Goal: Check status: Check status

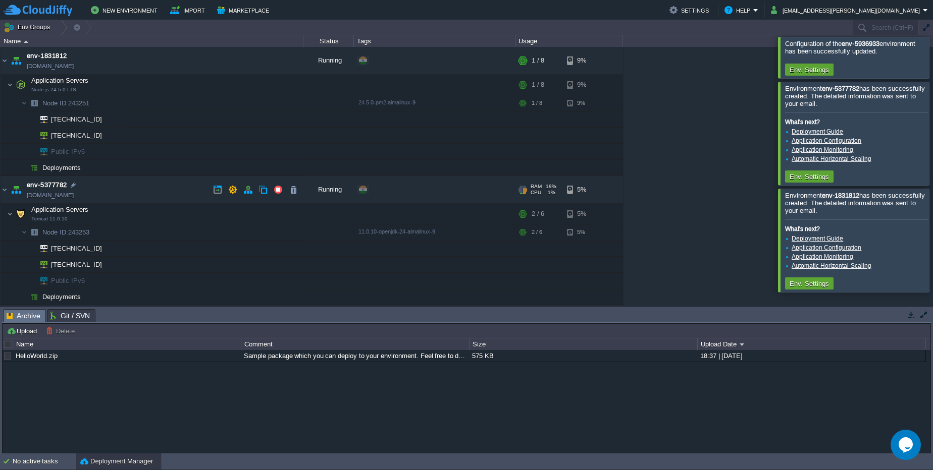
click at [74, 199] on link "[DOMAIN_NAME]" at bounding box center [50, 195] width 47 height 10
click at [74, 65] on link "[DOMAIN_NAME]" at bounding box center [50, 66] width 47 height 10
click at [74, 63] on link "[DOMAIN_NAME]" at bounding box center [50, 66] width 47 height 10
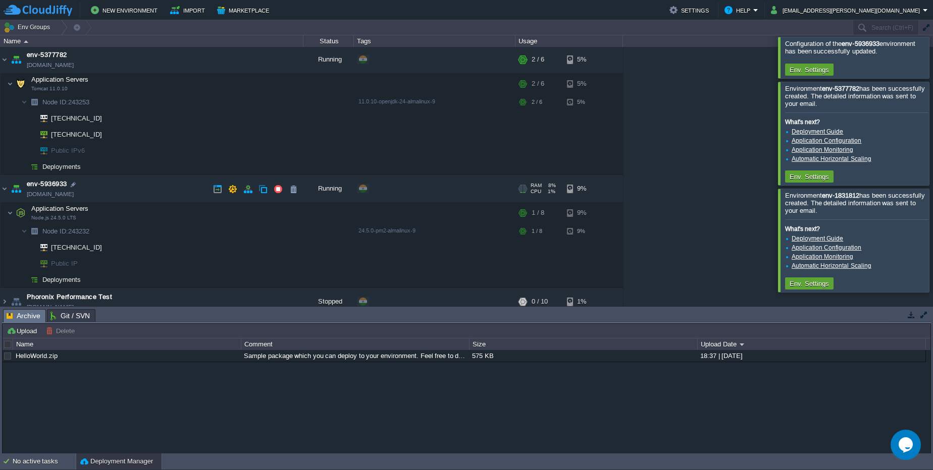
scroll to position [137, 0]
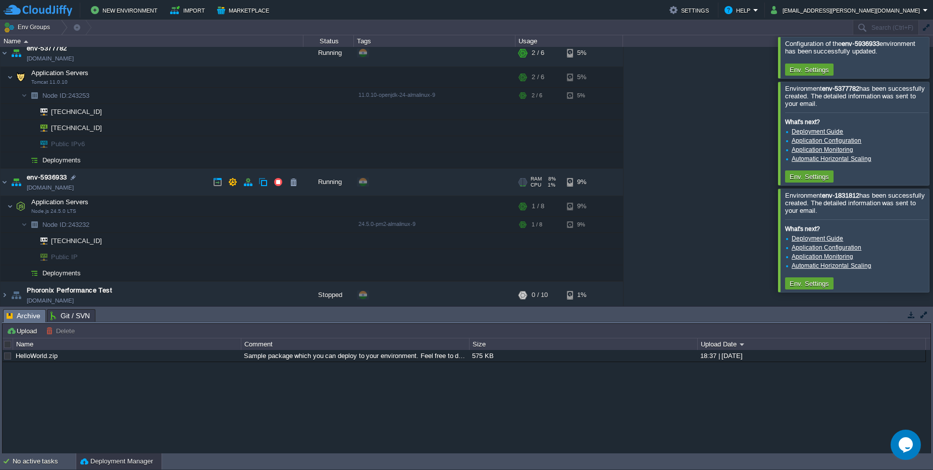
click at [70, 192] on link "[DOMAIN_NAME]" at bounding box center [50, 188] width 47 height 10
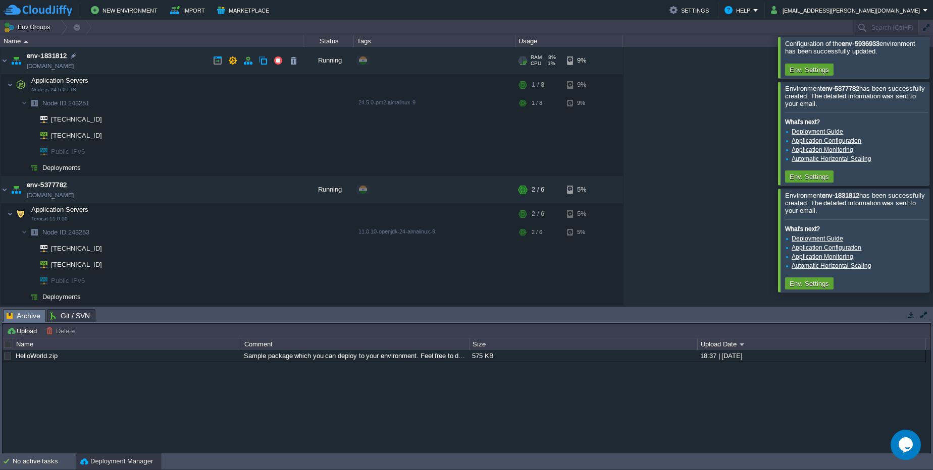
click at [74, 68] on link "[DOMAIN_NAME]" at bounding box center [50, 66] width 47 height 10
click at [72, 65] on link "[DOMAIN_NAME]" at bounding box center [50, 66] width 47 height 10
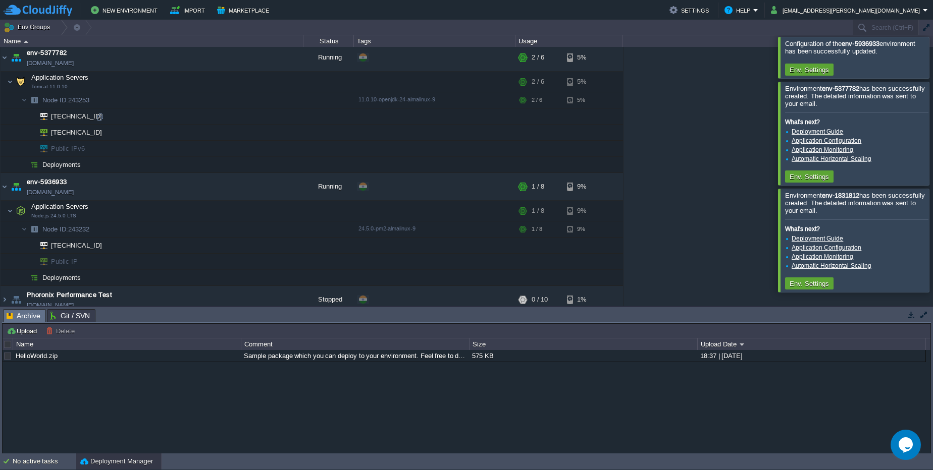
scroll to position [140, 0]
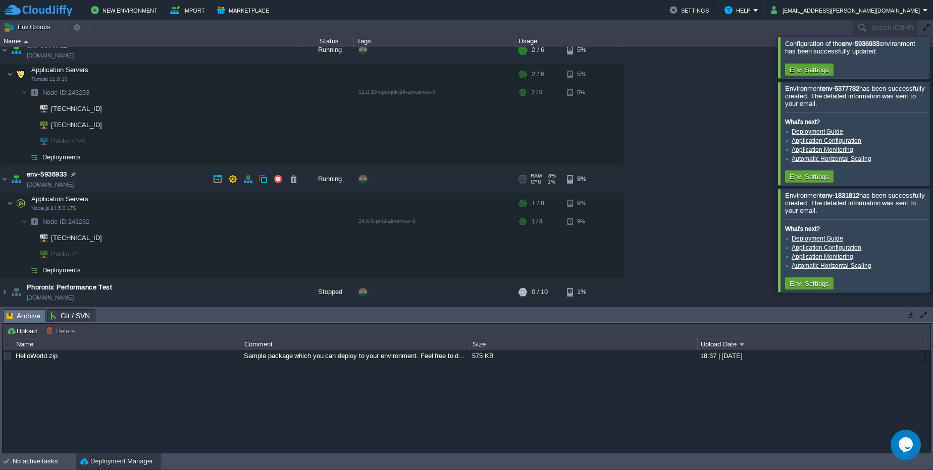
click at [74, 186] on link "[DOMAIN_NAME]" at bounding box center [50, 185] width 47 height 10
click at [74, 188] on link "[DOMAIN_NAME]" at bounding box center [50, 185] width 47 height 10
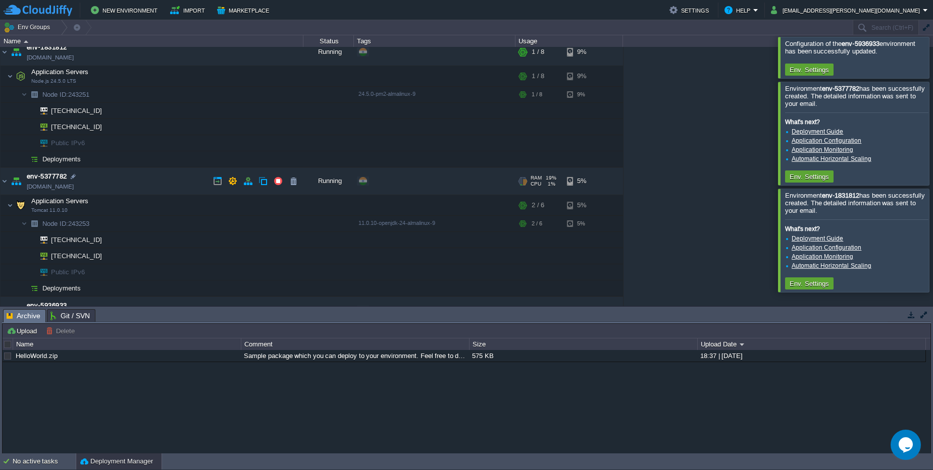
scroll to position [0, 0]
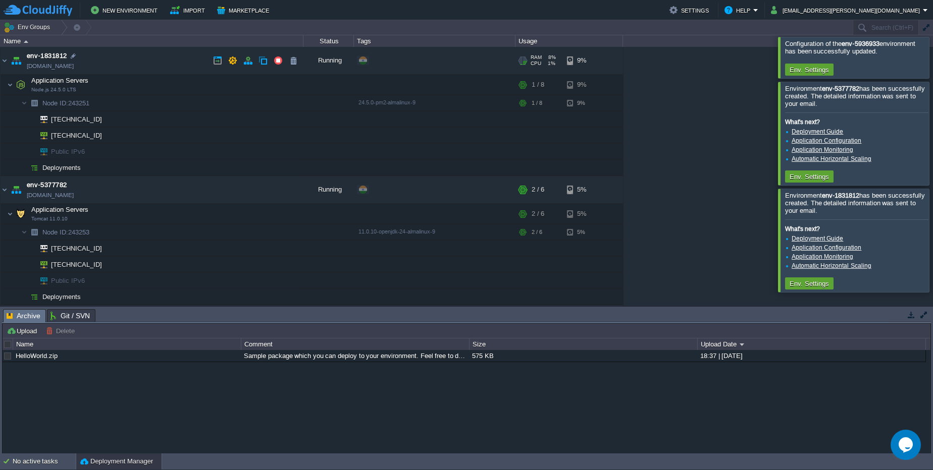
click at [74, 67] on link "[DOMAIN_NAME]" at bounding box center [50, 66] width 47 height 10
click at [91, 100] on span "Node ID: 243251" at bounding box center [65, 103] width 49 height 9
click at [99, 101] on div at bounding box center [98, 103] width 9 height 9
click at [58, 70] on link "[DOMAIN_NAME]" at bounding box center [50, 66] width 47 height 10
click at [195, 83] on button "button" at bounding box center [197, 84] width 9 height 9
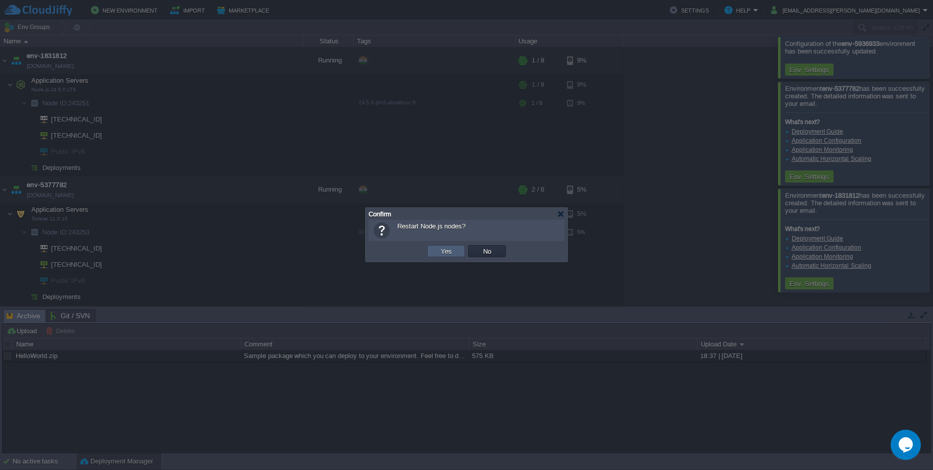
click at [452, 251] on button "Yes" at bounding box center [446, 251] width 17 height 9
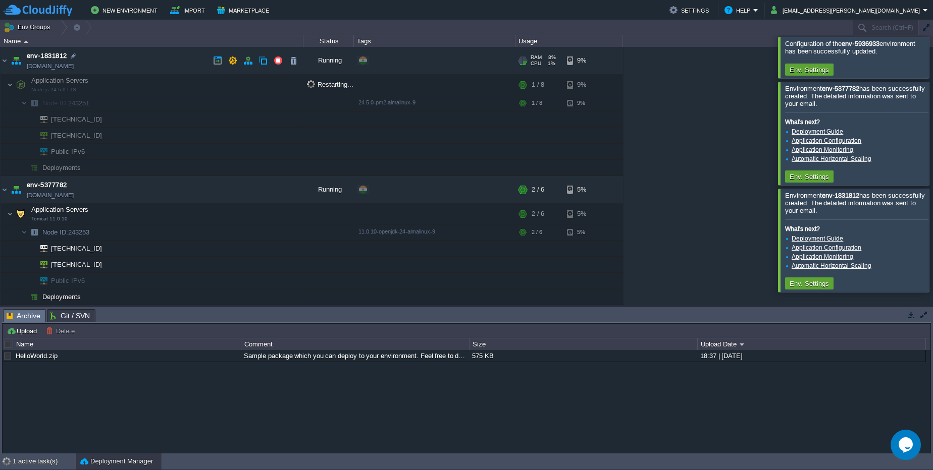
click at [74, 65] on link "[DOMAIN_NAME]" at bounding box center [50, 66] width 47 height 10
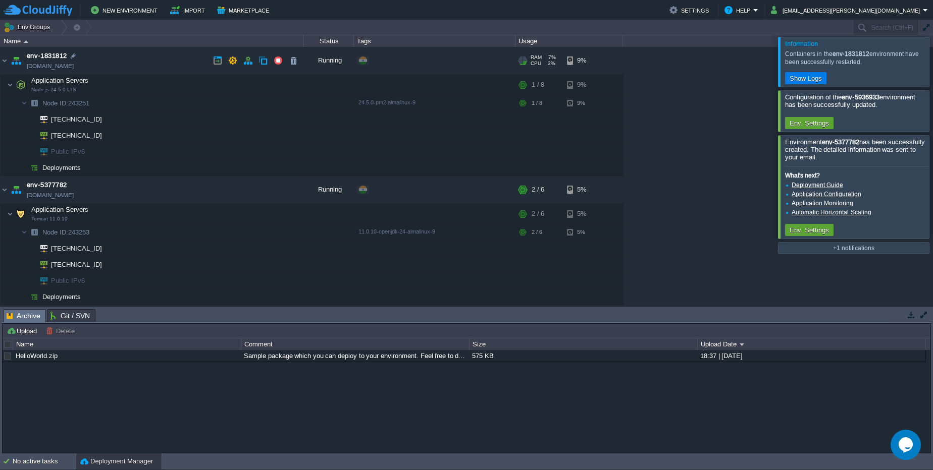
click at [74, 65] on link "[DOMAIN_NAME]" at bounding box center [50, 66] width 47 height 10
click at [74, 64] on link "[DOMAIN_NAME]" at bounding box center [50, 66] width 47 height 10
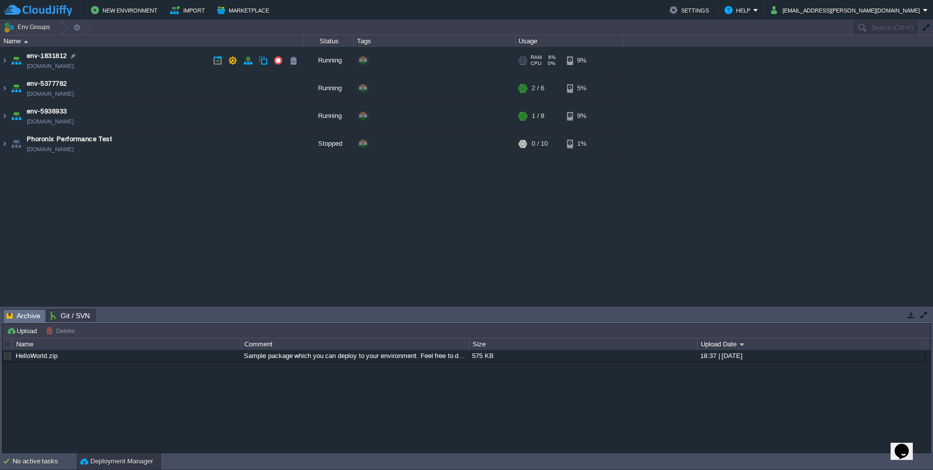
click at [74, 69] on link "[DOMAIN_NAME]" at bounding box center [50, 66] width 47 height 10
click at [74, 64] on link "[DOMAIN_NAME]" at bounding box center [50, 66] width 47 height 10
click at [10, 119] on img at bounding box center [16, 115] width 14 height 27
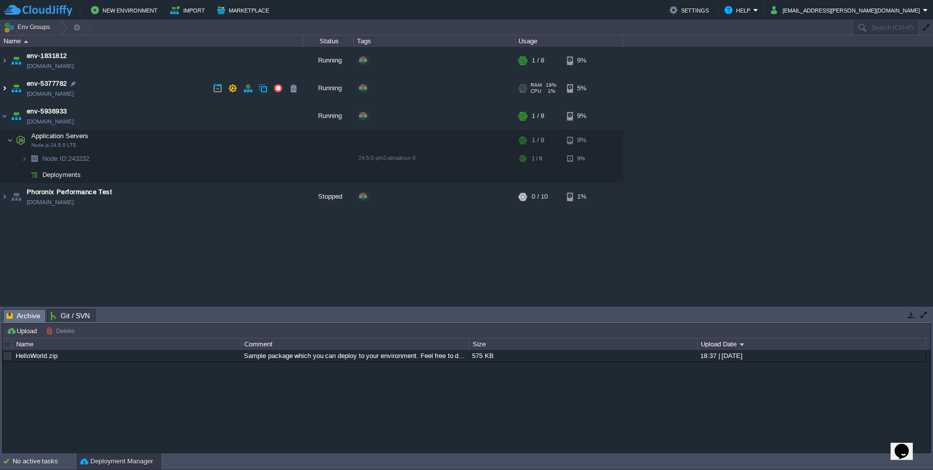
click at [4, 87] on img at bounding box center [5, 88] width 8 height 27
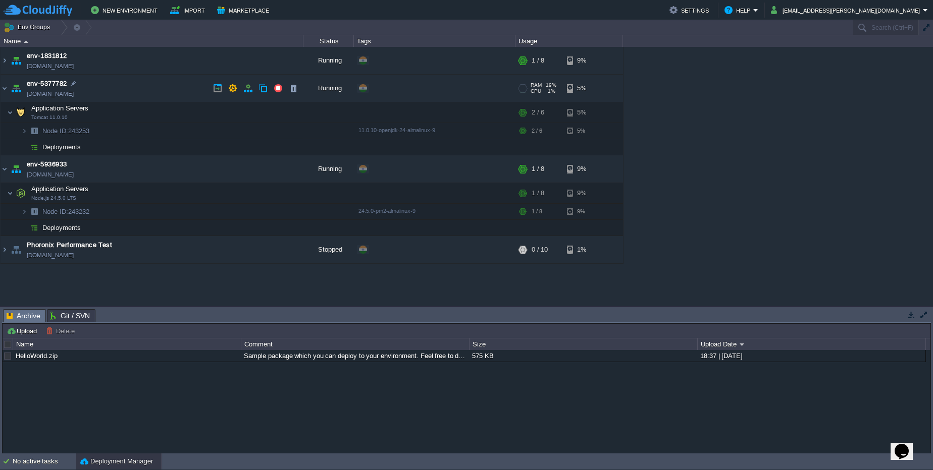
click at [62, 88] on span "env-5377782" at bounding box center [47, 84] width 40 height 10
click at [63, 95] on link "[DOMAIN_NAME]" at bounding box center [50, 94] width 47 height 10
